Goal: Task Accomplishment & Management: Manage account settings

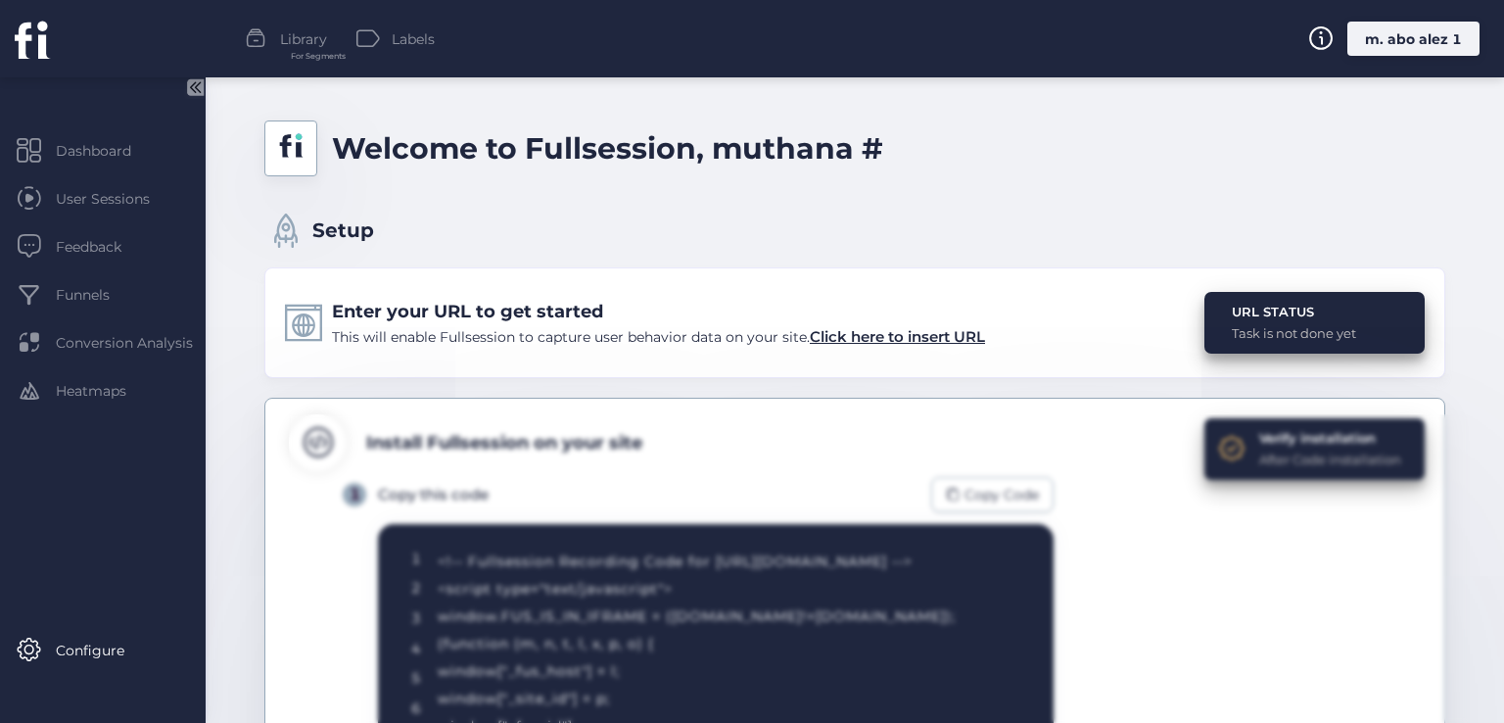
click at [1399, 43] on div "m. abo alez 1" at bounding box center [1413, 39] width 132 height 34
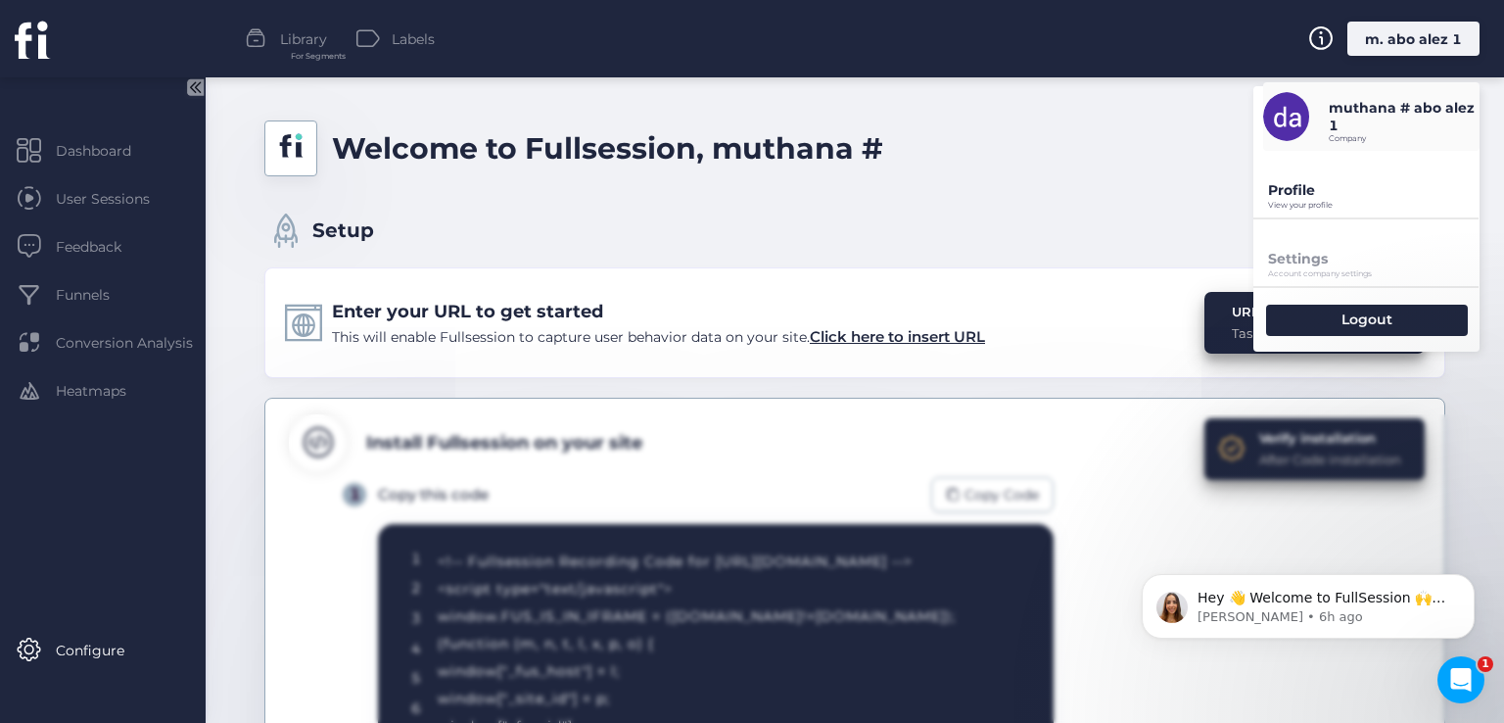
click at [1277, 196] on p "Profile" at bounding box center [1373, 190] width 211 height 18
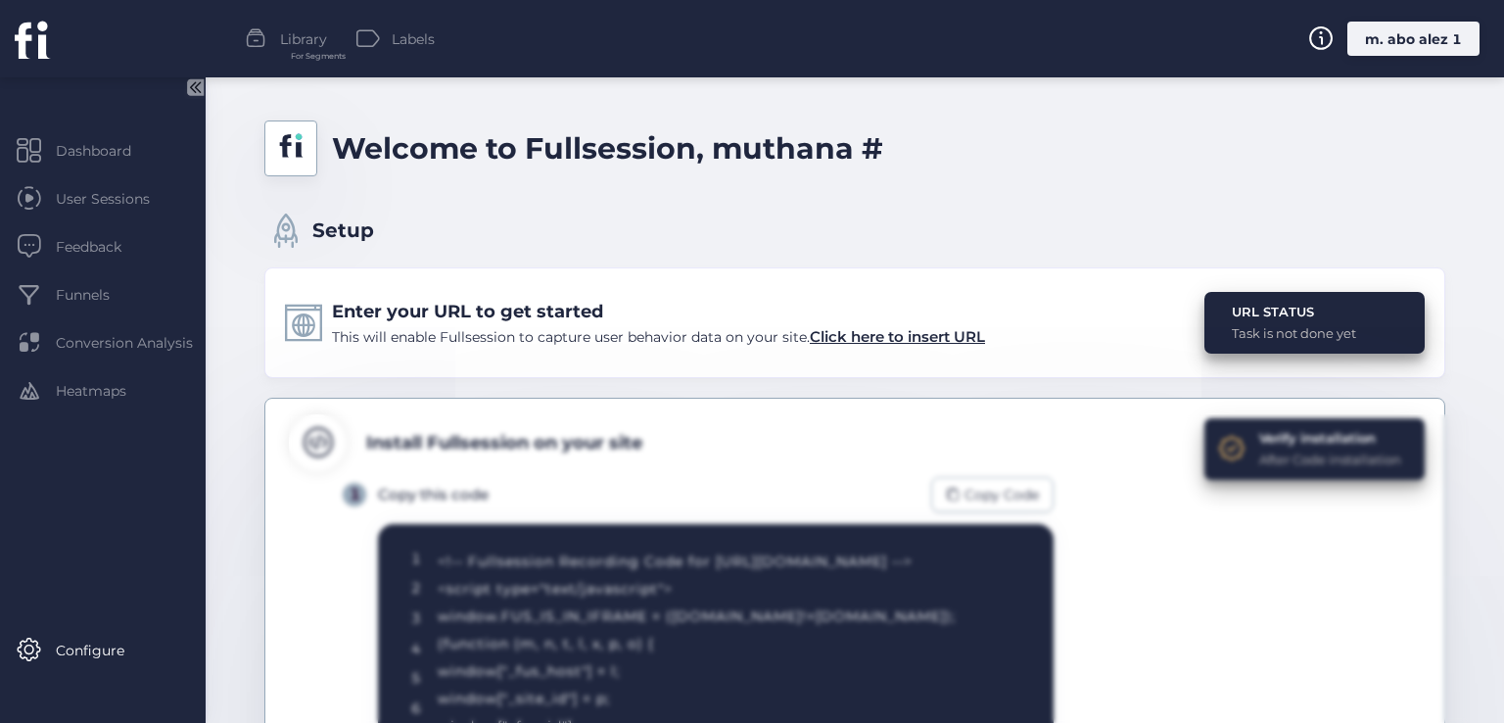
click at [1396, 43] on div "m. abo alez 1" at bounding box center [1413, 39] width 132 height 34
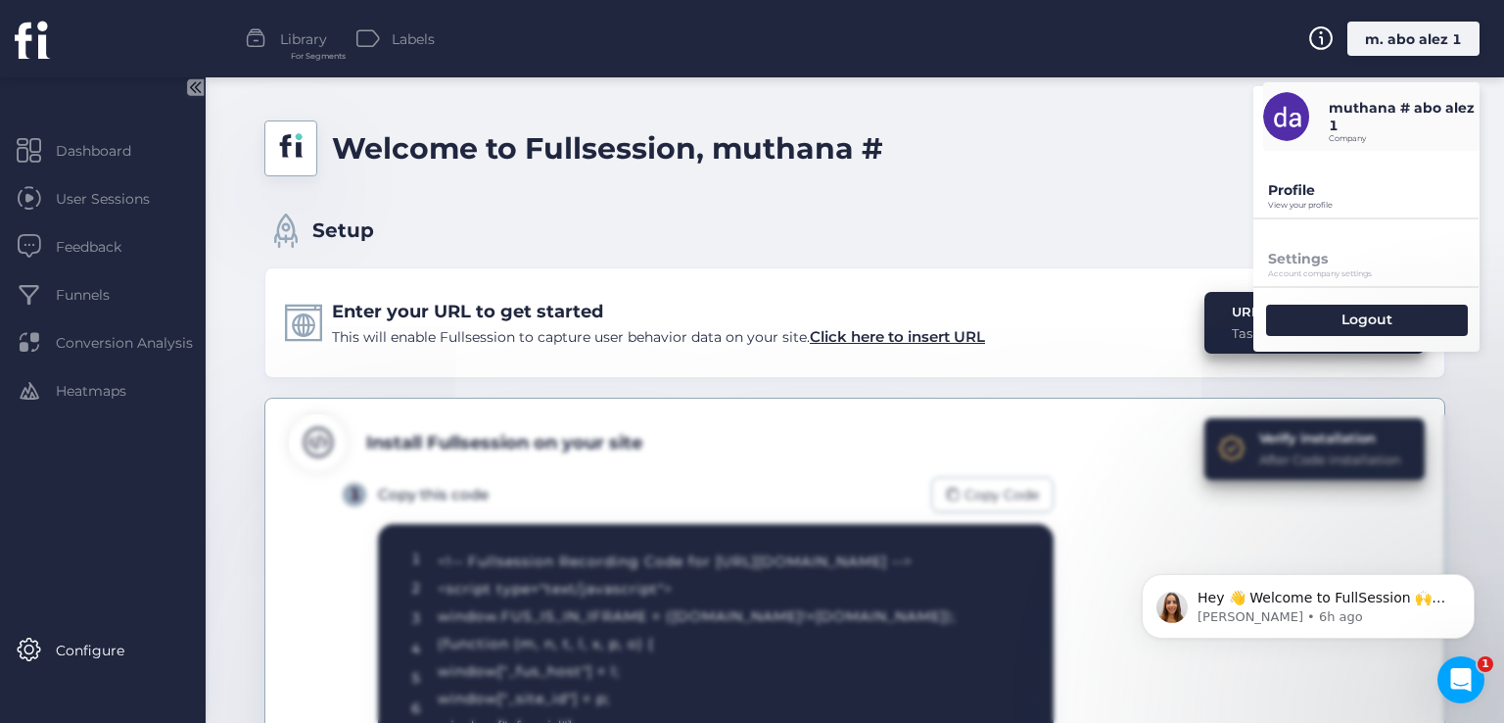
click at [1300, 201] on p "View your profile" at bounding box center [1373, 205] width 211 height 9
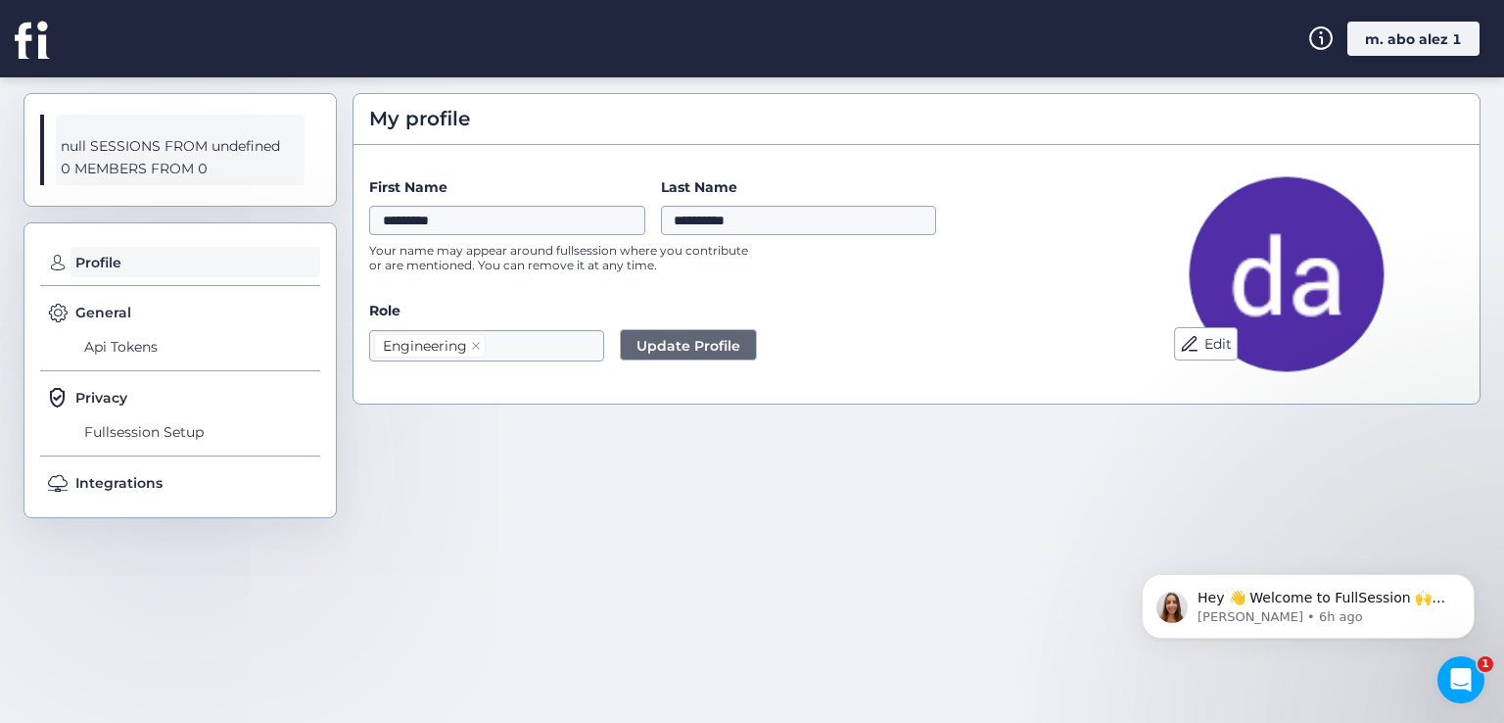
click at [39, 44] on icon at bounding box center [30, 40] width 31 height 36
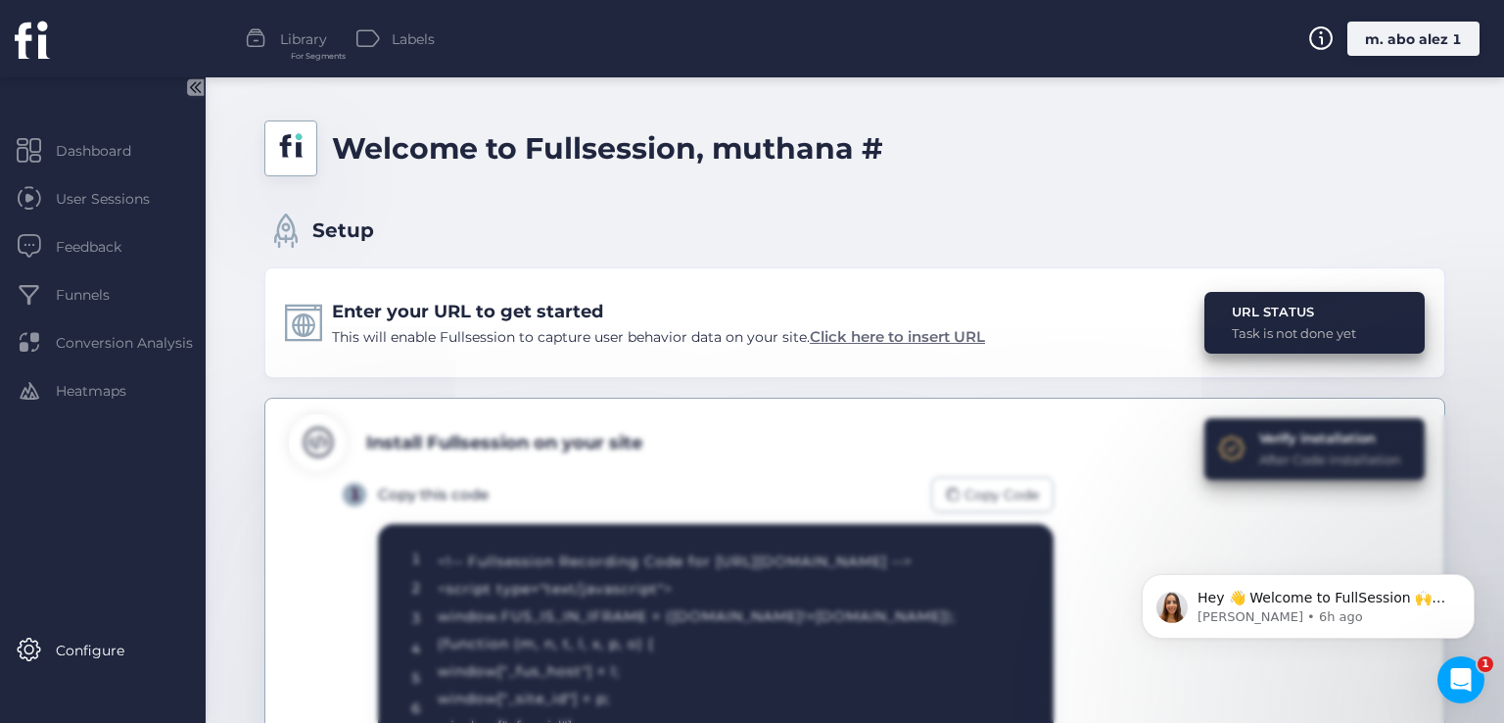
click at [915, 338] on span "Click here to insert URL" at bounding box center [897, 336] width 175 height 19
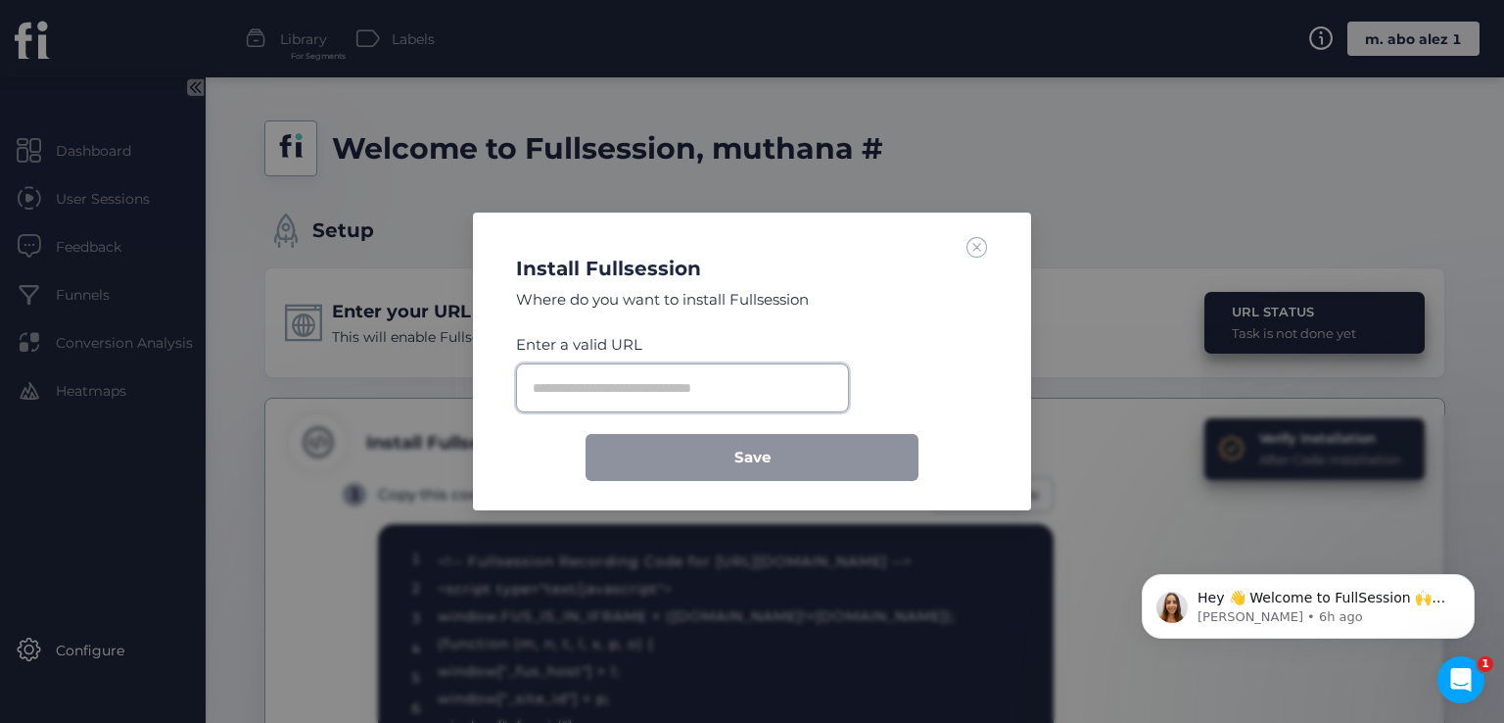
click at [645, 384] on input "text" at bounding box center [682, 387] width 333 height 49
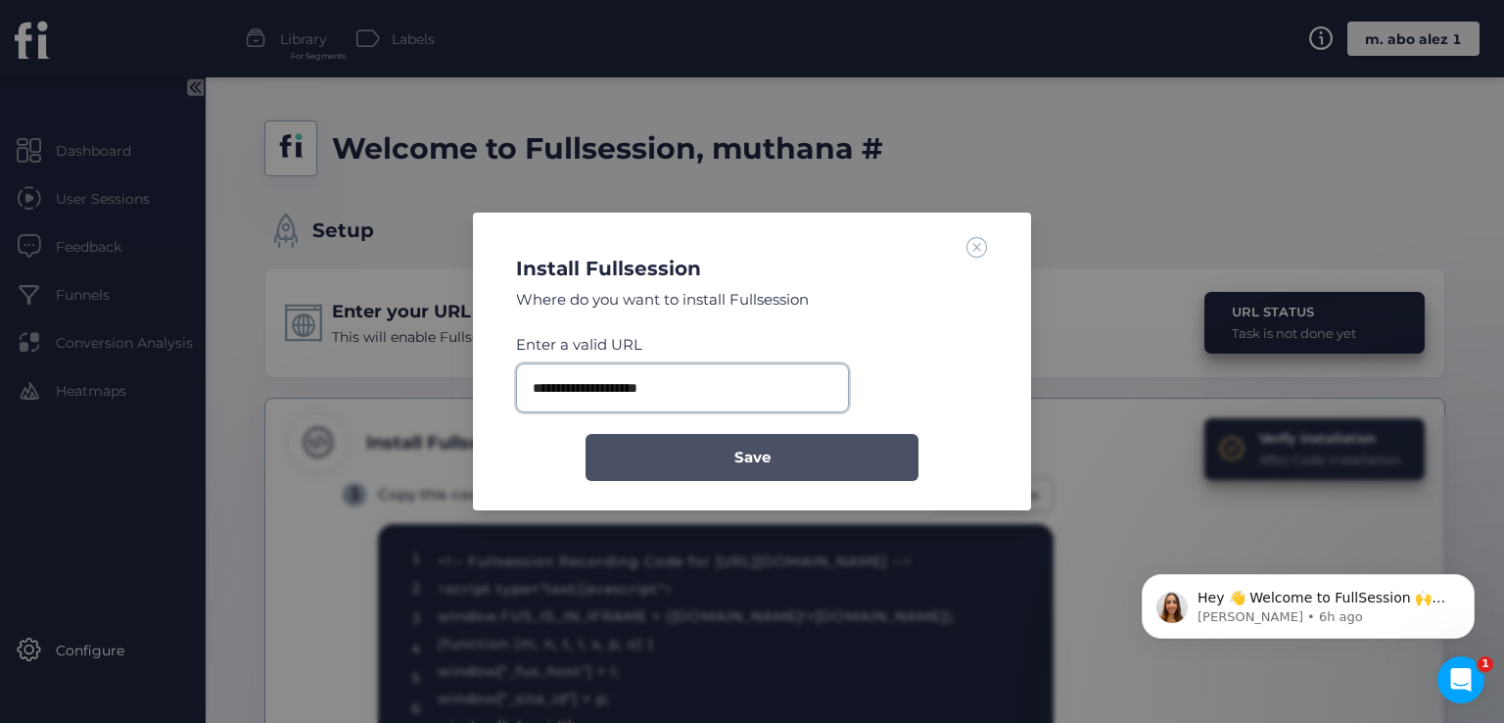
type input "**********"
click at [731, 455] on button "Save" at bounding box center [751, 457] width 333 height 47
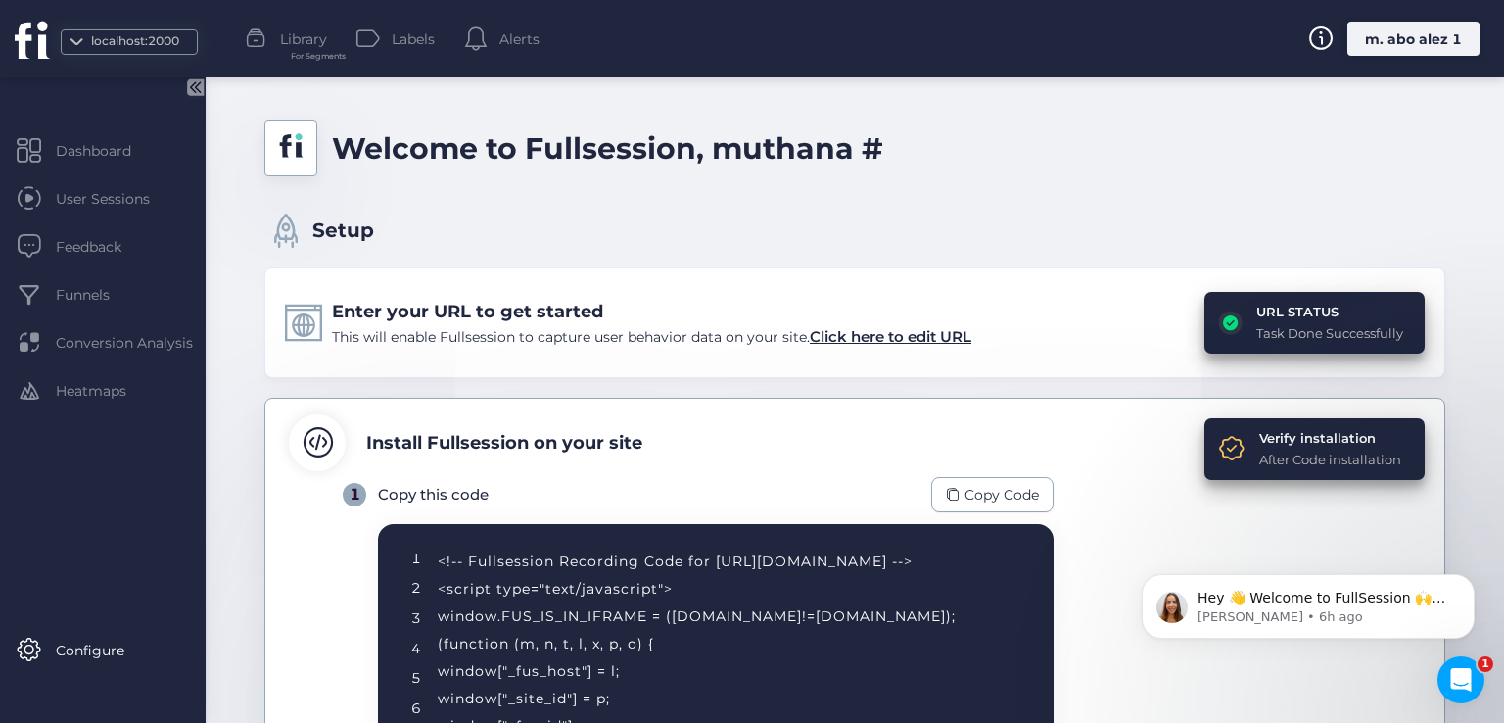
click at [1388, 19] on div "localhost:2000 Library For Segments Labels Alerts m. abo alez 1" at bounding box center [752, 38] width 1504 height 77
click at [1391, 34] on div "m. abo alez 1" at bounding box center [1413, 39] width 132 height 34
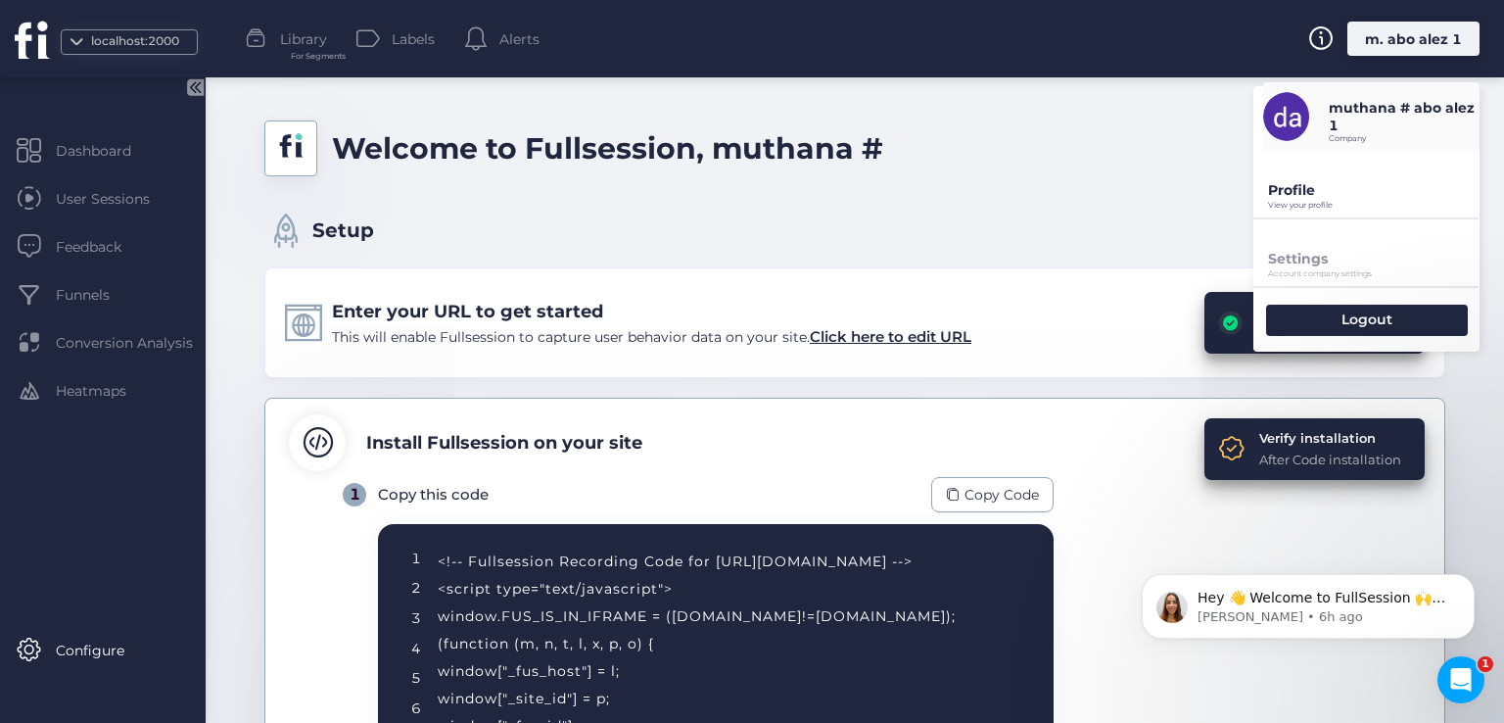
click at [1287, 188] on p "Profile" at bounding box center [1373, 190] width 211 height 18
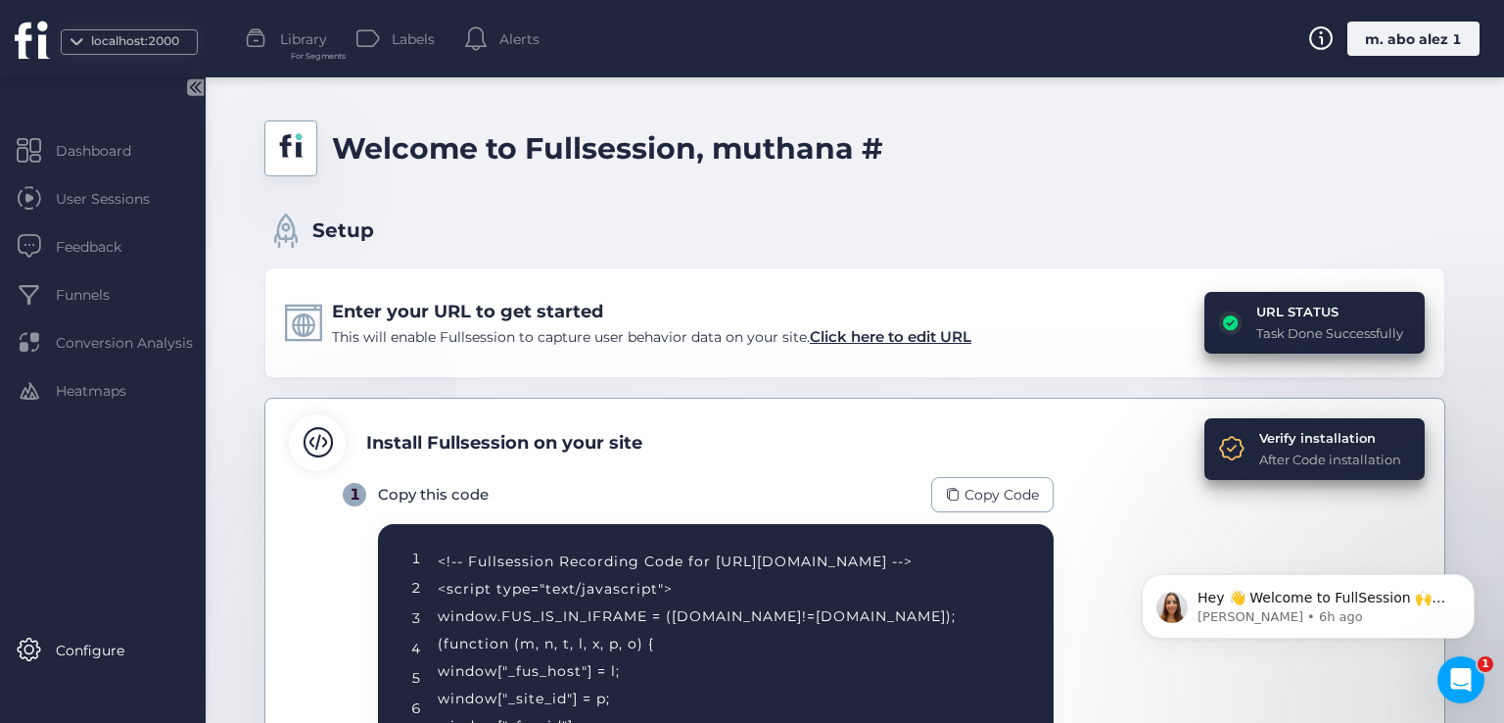
click at [1223, 315] on rect at bounding box center [1230, 321] width 23 height 23
click at [1381, 44] on div "m. abo alez 1" at bounding box center [1413, 39] width 132 height 34
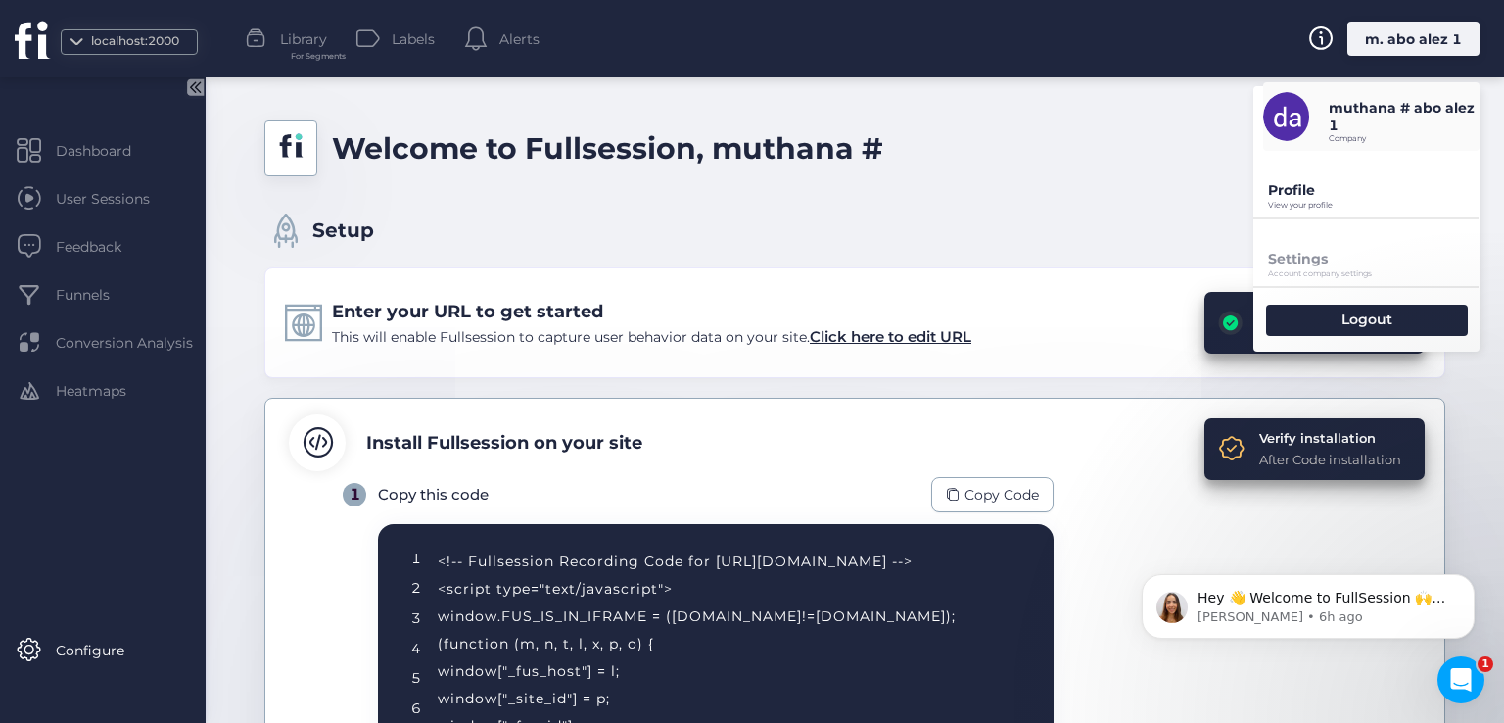
click at [1304, 201] on p "View your profile" at bounding box center [1373, 205] width 211 height 9
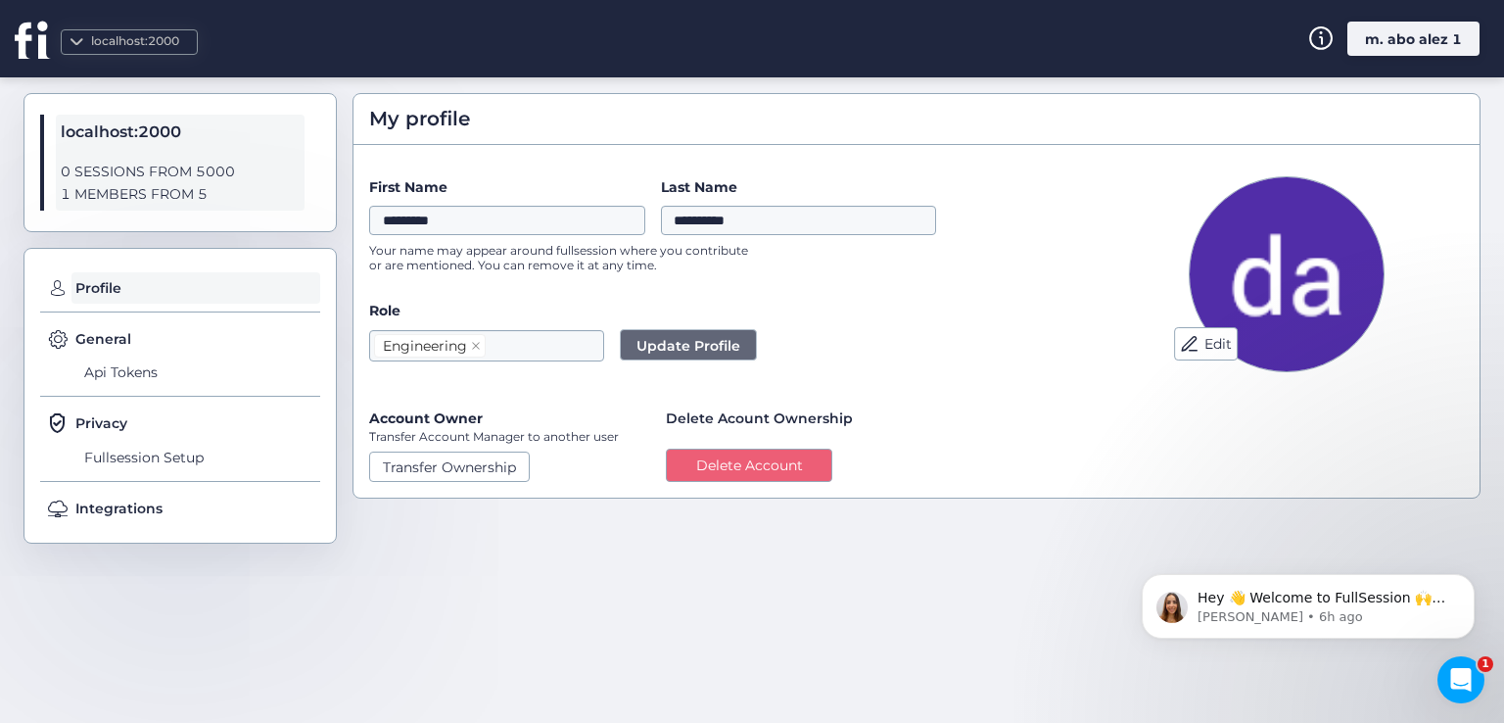
click at [460, 397] on form "**********" at bounding box center [723, 328] width 709 height 305
drag, startPoint x: 552, startPoint y: 400, endPoint x: 574, endPoint y: 400, distance: 21.5
click at [553, 400] on form "**********" at bounding box center [723, 328] width 709 height 305
click at [687, 415] on span "Delete Acount Ownership" at bounding box center [759, 418] width 187 height 22
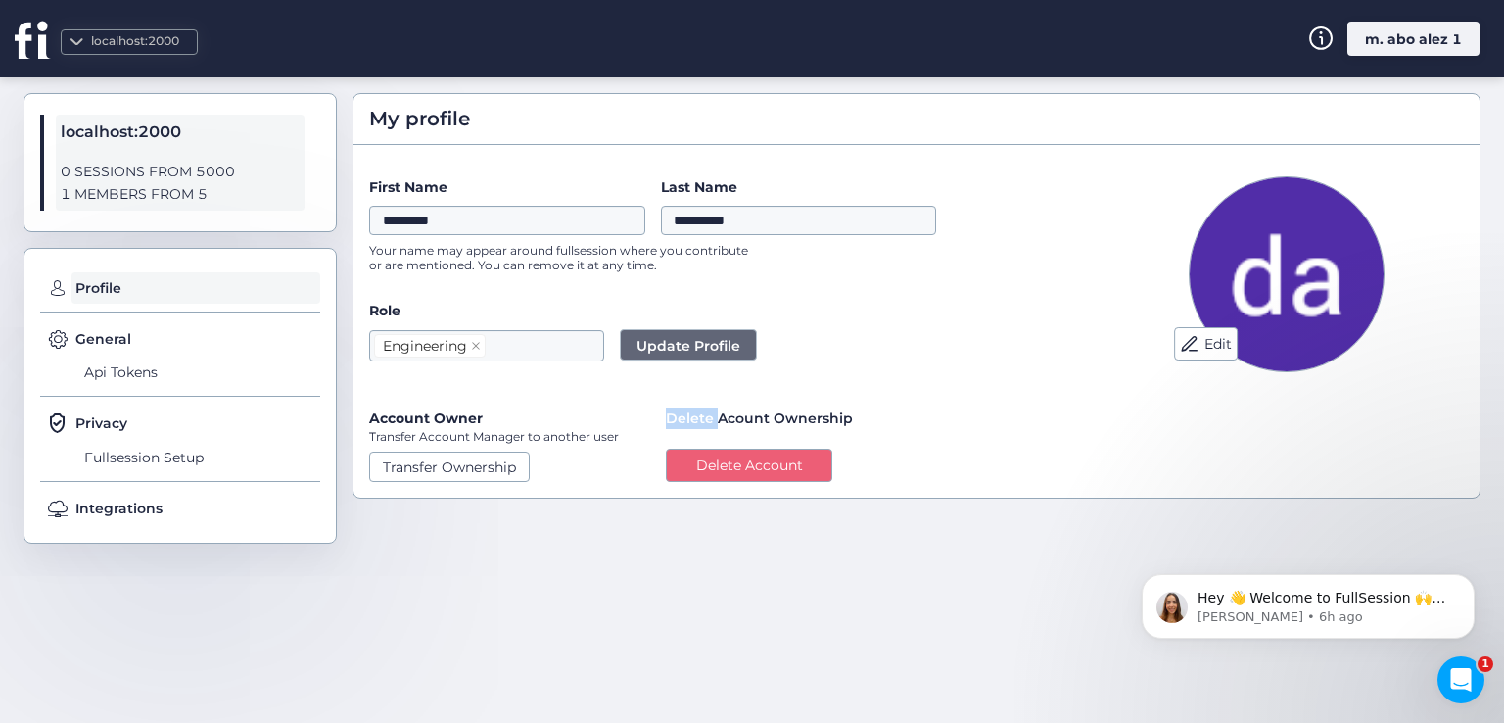
click at [687, 415] on span "Delete Acount Ownership" at bounding box center [759, 418] width 187 height 22
click at [855, 403] on form "**********" at bounding box center [723, 328] width 709 height 305
click at [956, 382] on form "**********" at bounding box center [723, 328] width 709 height 305
drag, startPoint x: 455, startPoint y: 412, endPoint x: 381, endPoint y: 412, distance: 74.4
click at [381, 412] on div "Account Owner Transfer Account Manager to another user" at bounding box center [494, 425] width 250 height 36
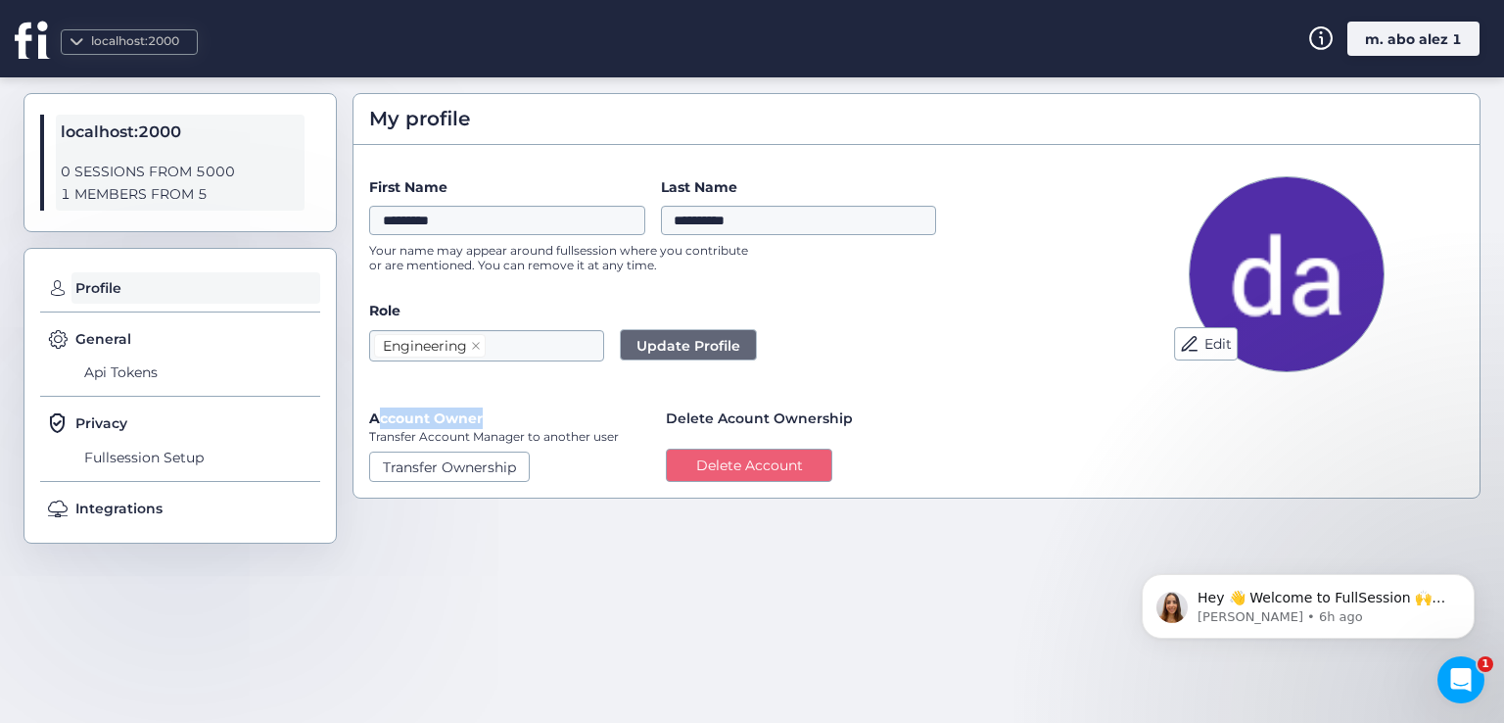
drag, startPoint x: 547, startPoint y: 405, endPoint x: 680, endPoint y: 414, distance: 133.4
click at [548, 405] on form "**********" at bounding box center [723, 328] width 709 height 305
click at [685, 414] on span "Delete Acount Ownership" at bounding box center [759, 418] width 187 height 22
drag, startPoint x: 685, startPoint y: 414, endPoint x: 719, endPoint y: 414, distance: 33.3
click at [686, 414] on span "Delete Acount Ownership" at bounding box center [759, 418] width 187 height 22
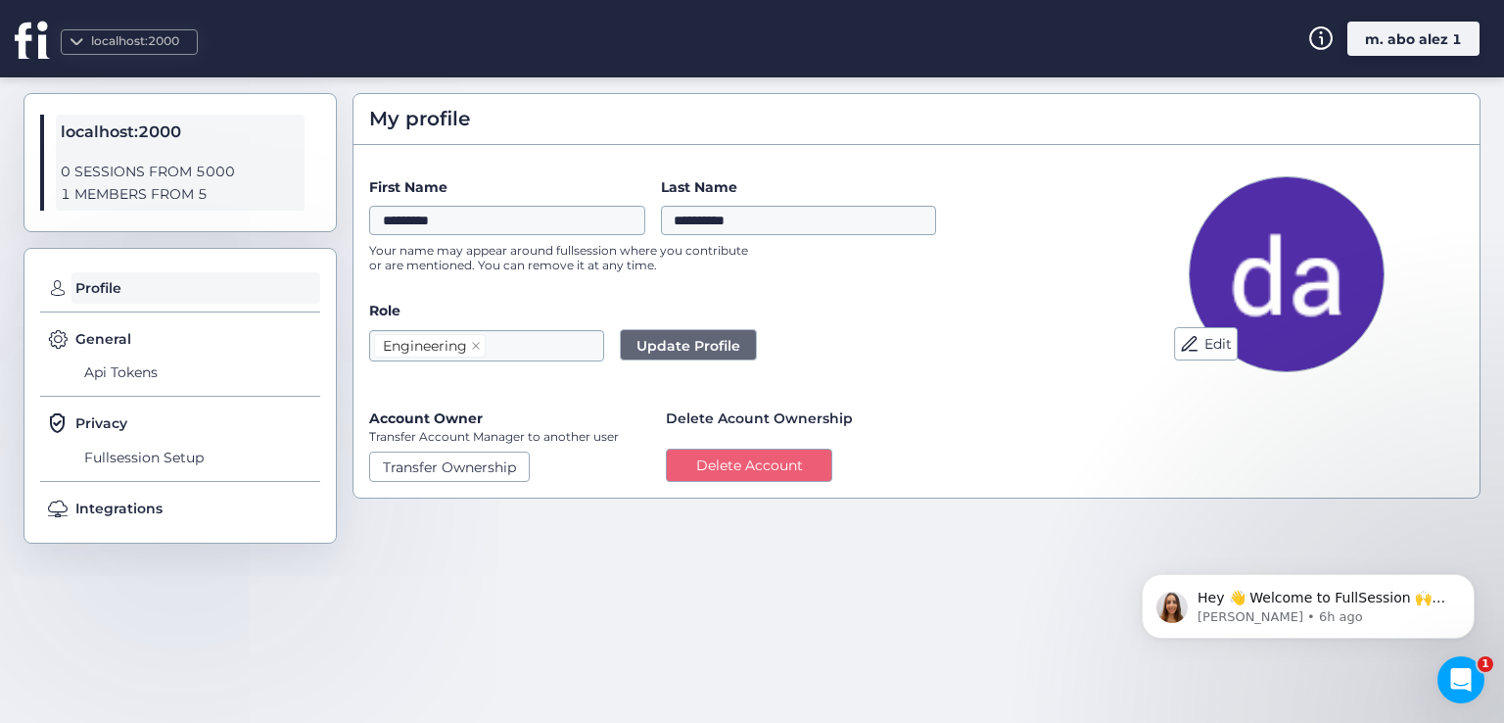
click at [719, 414] on span "Delete Acount Ownership" at bounding box center [759, 418] width 187 height 22
drag, startPoint x: 721, startPoint y: 414, endPoint x: 733, endPoint y: 418, distance: 13.3
click at [726, 416] on span "Delete Acount Ownership" at bounding box center [759, 418] width 187 height 22
drag, startPoint x: 810, startPoint y: 420, endPoint x: 980, endPoint y: 392, distance: 172.7
click at [811, 420] on span "Delete Acount Ownership" at bounding box center [759, 418] width 187 height 22
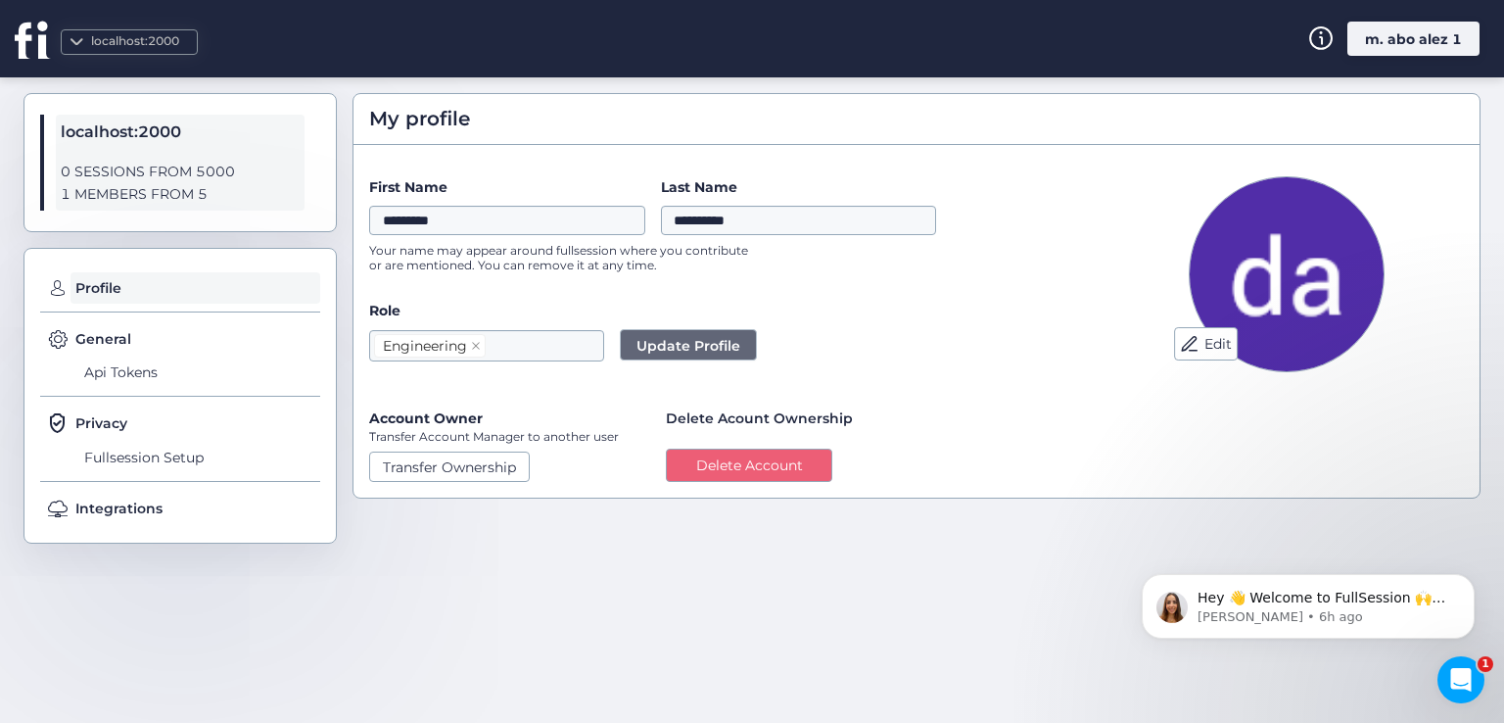
click at [1405, 39] on div "m. abo alez 1" at bounding box center [1413, 39] width 132 height 34
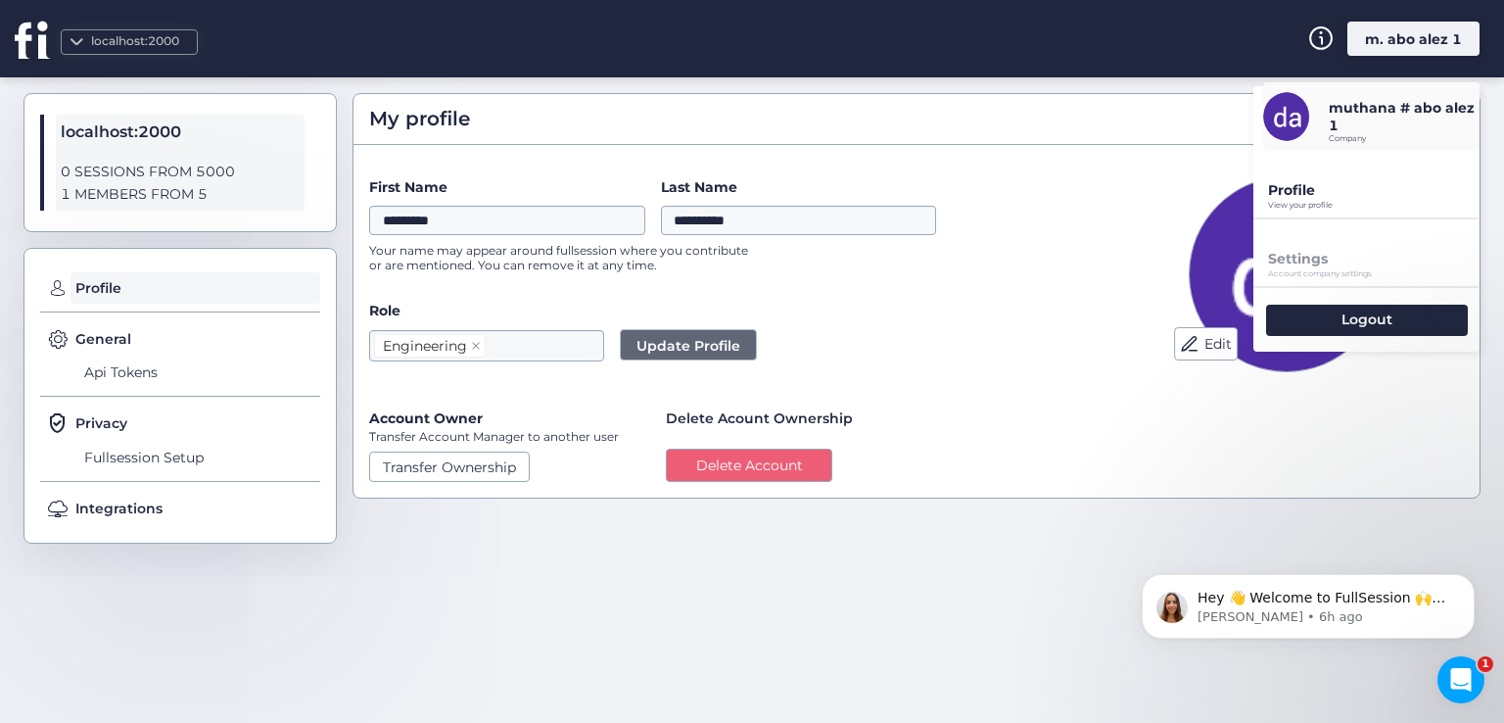
click at [1331, 205] on p "View your profile" at bounding box center [1373, 205] width 211 height 9
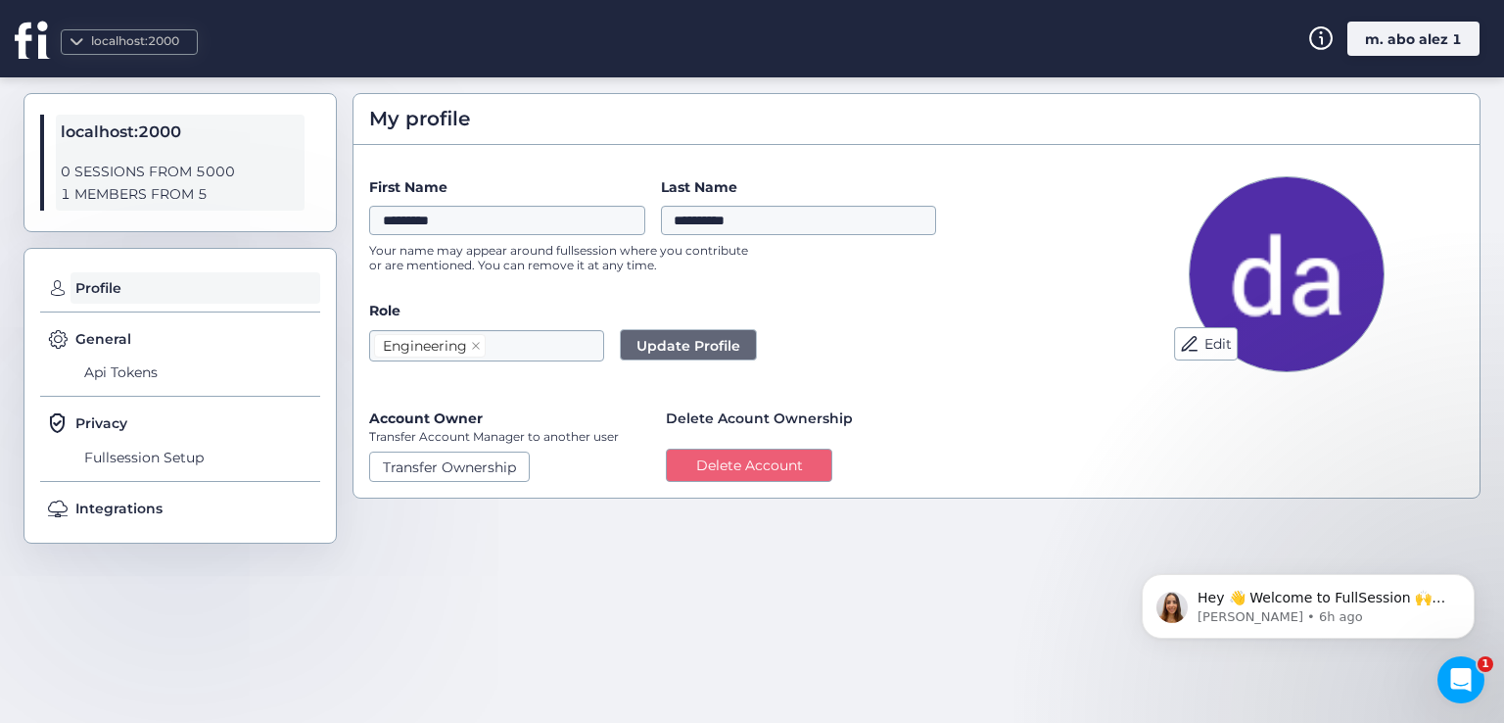
click at [8, 36] on div "localhost:2000" at bounding box center [29, 38] width 59 height 77
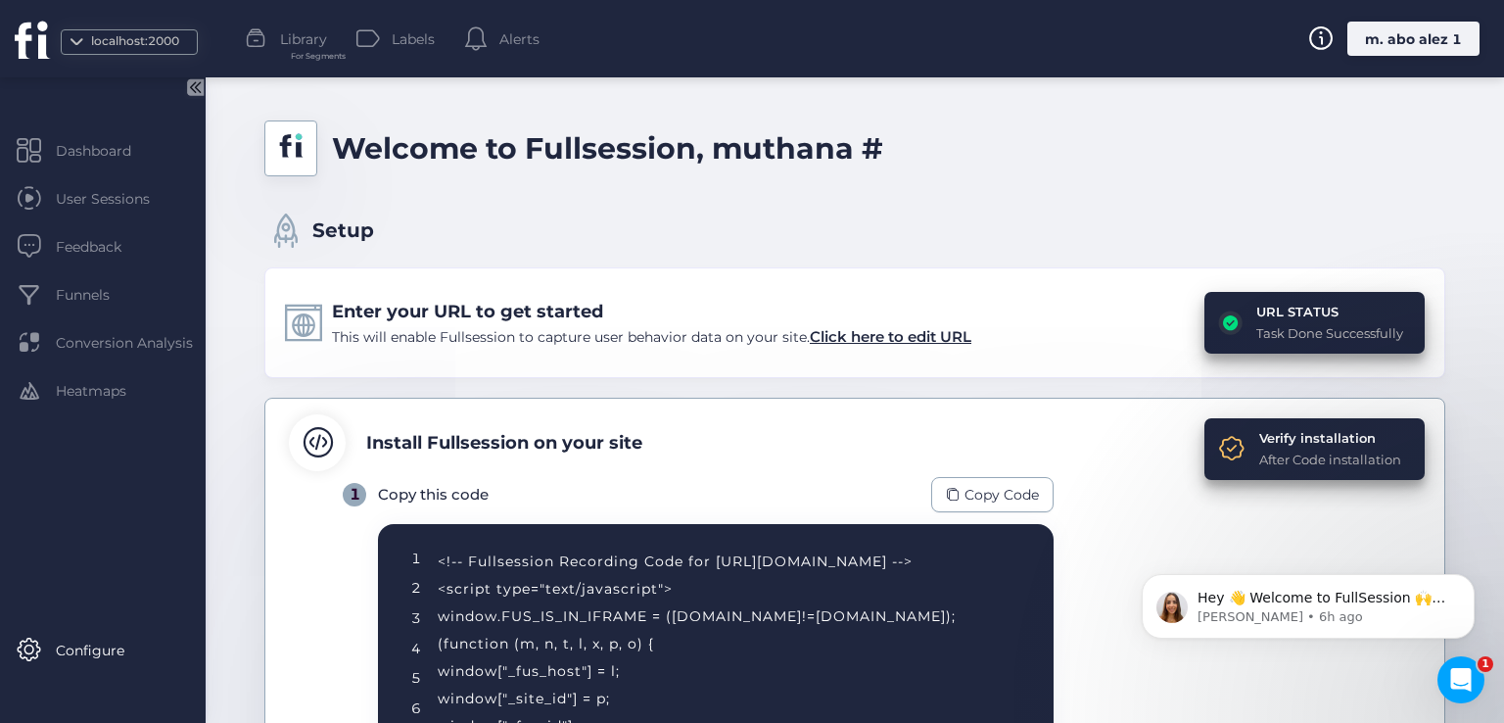
click at [1404, 30] on div "m. abo alez 1" at bounding box center [1413, 39] width 132 height 34
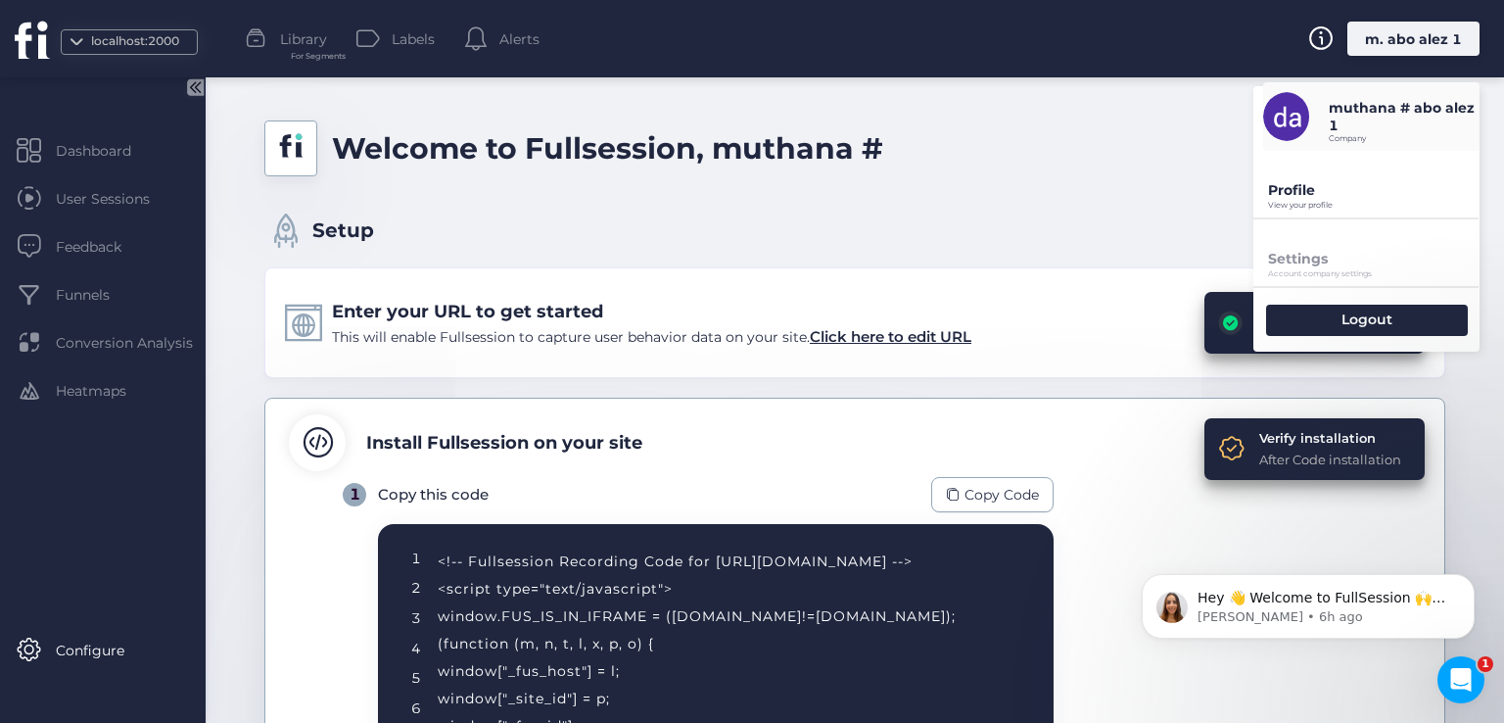
click at [1318, 187] on p "Profile" at bounding box center [1373, 190] width 211 height 18
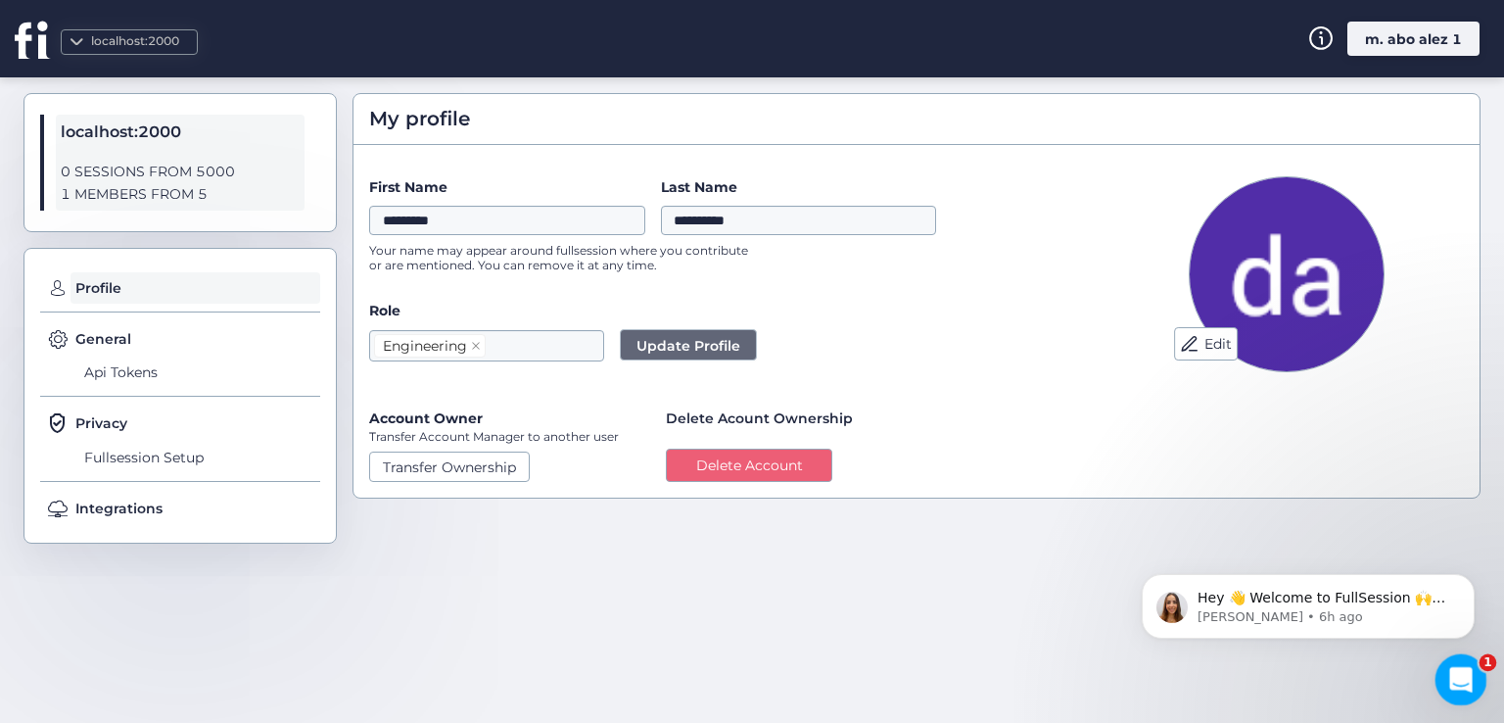
click at [1447, 680] on icon "Open Intercom Messenger" at bounding box center [1458, 677] width 32 height 32
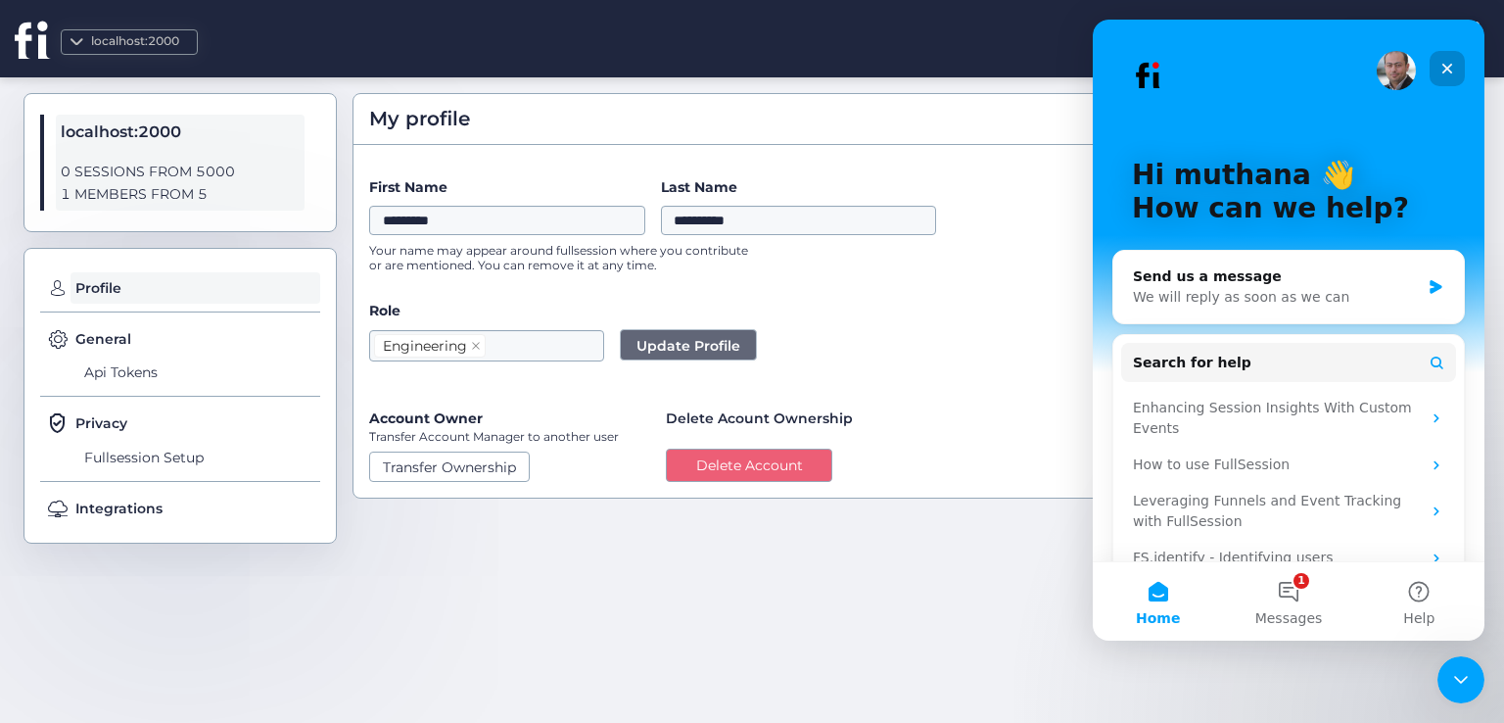
click at [1446, 69] on icon "Close" at bounding box center [1447, 69] width 11 height 11
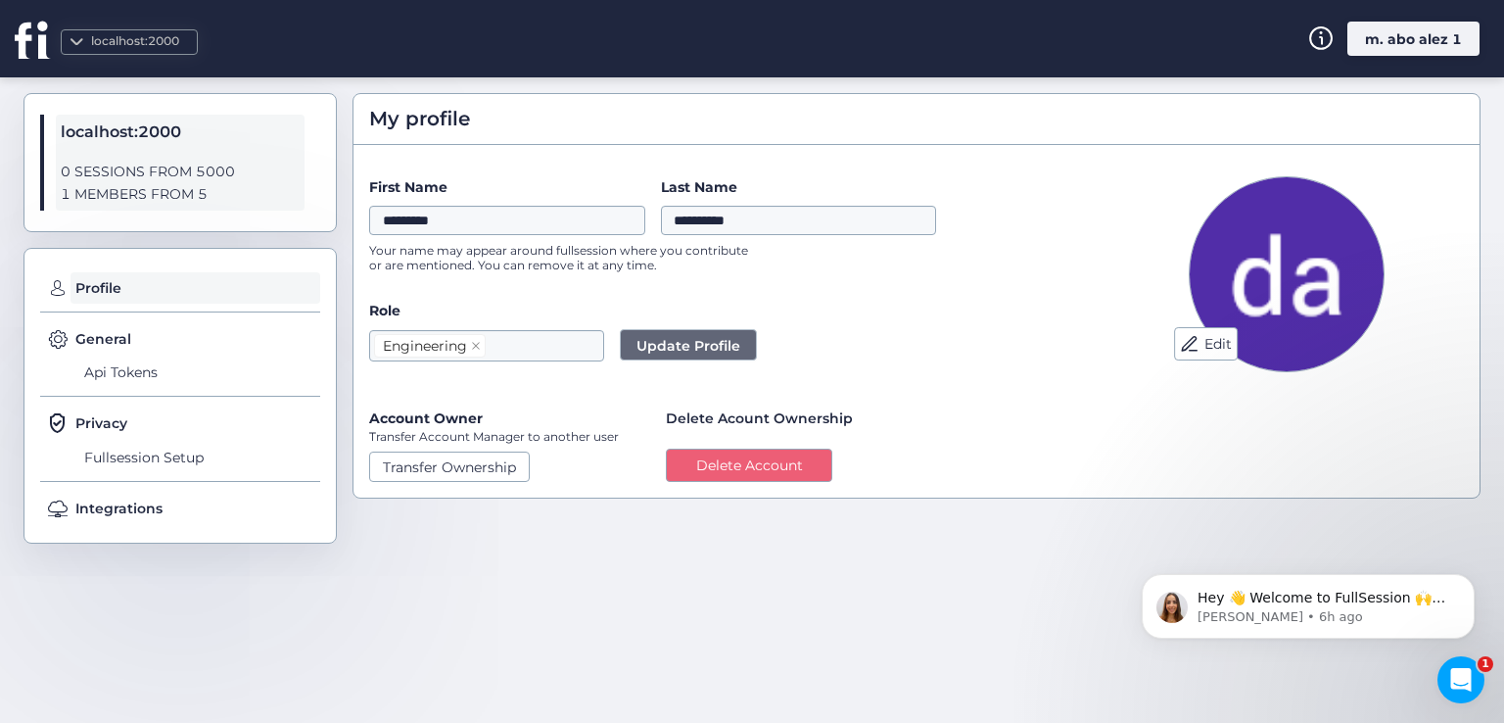
click at [1441, 40] on div "m. abo alez 1" at bounding box center [1413, 39] width 132 height 34
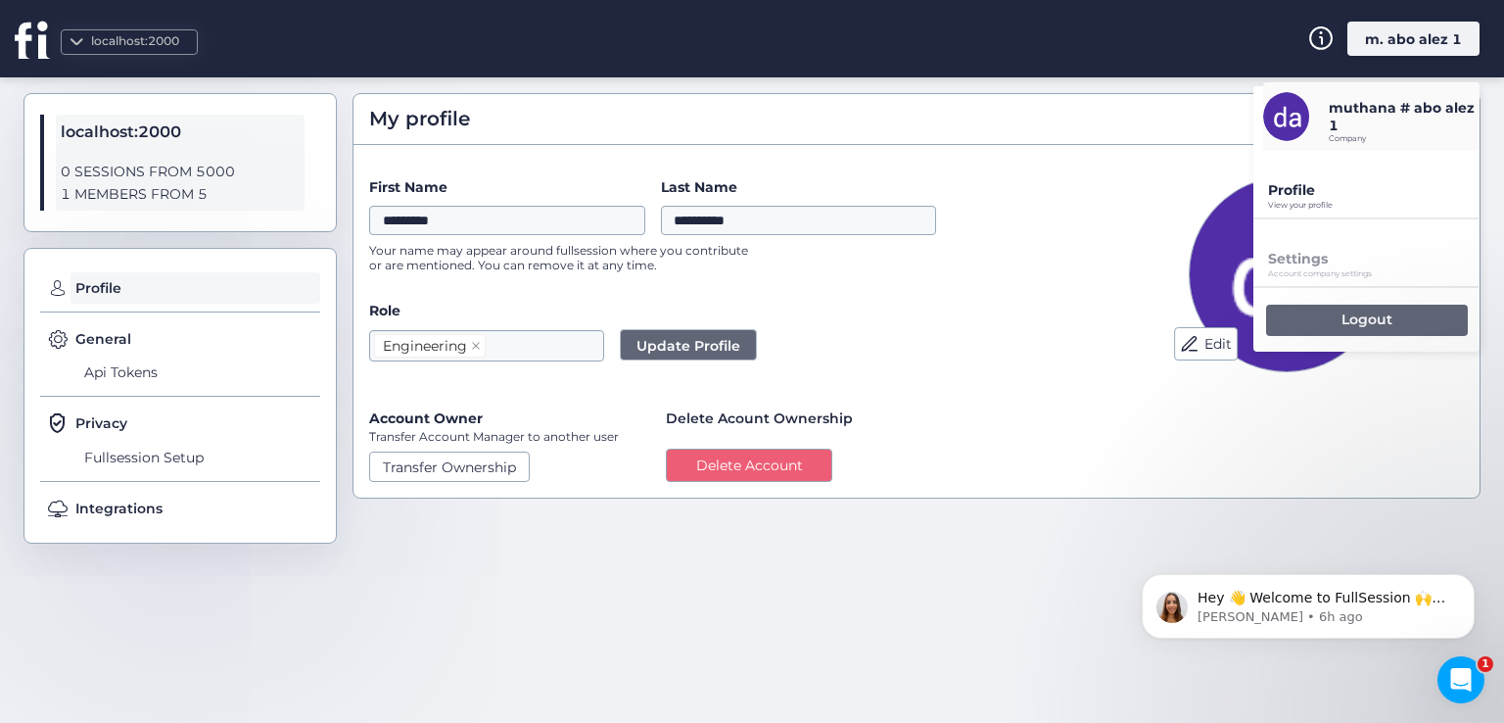
click at [1348, 317] on p "Logout" at bounding box center [1366, 319] width 51 height 18
